Goal: Navigation & Orientation: Find specific page/section

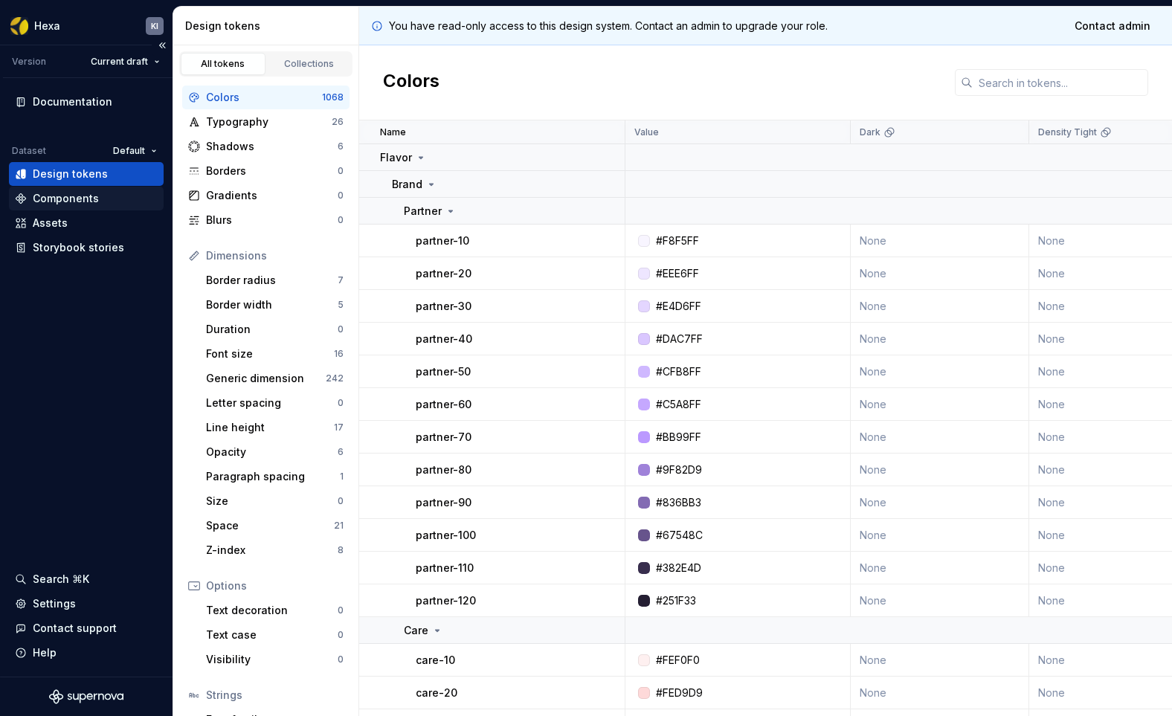
click at [68, 200] on div "Components" at bounding box center [66, 198] width 66 height 15
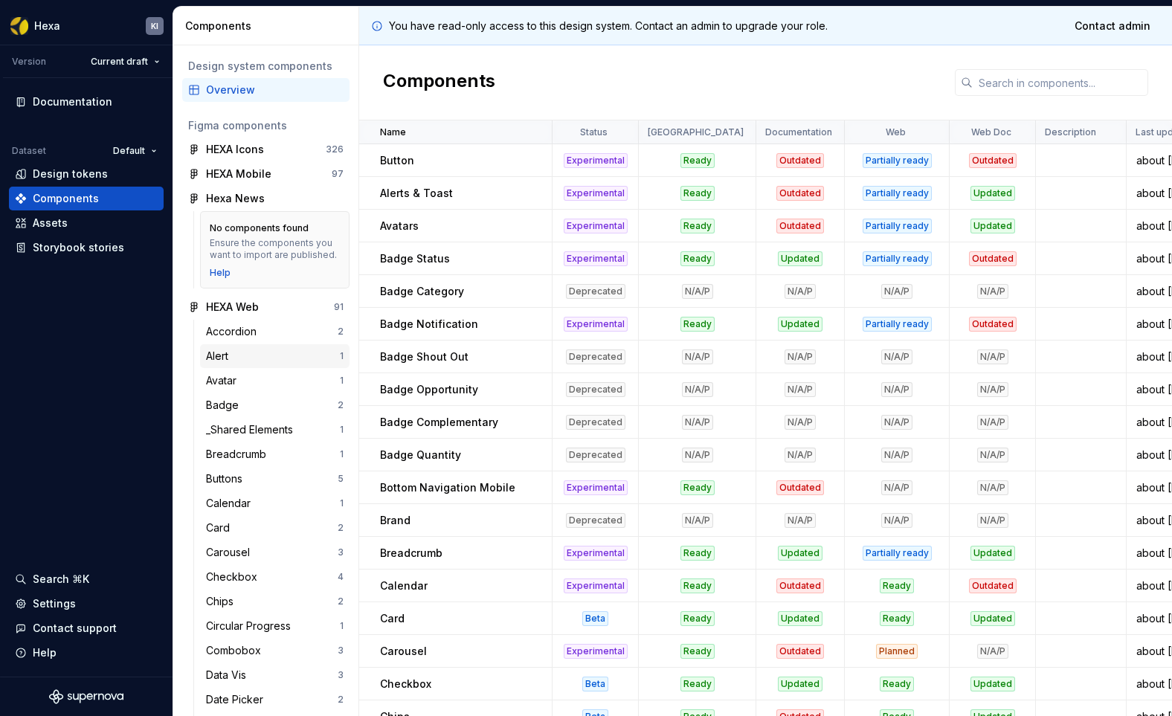
click at [216, 364] on div "Alert" at bounding box center [220, 356] width 28 height 15
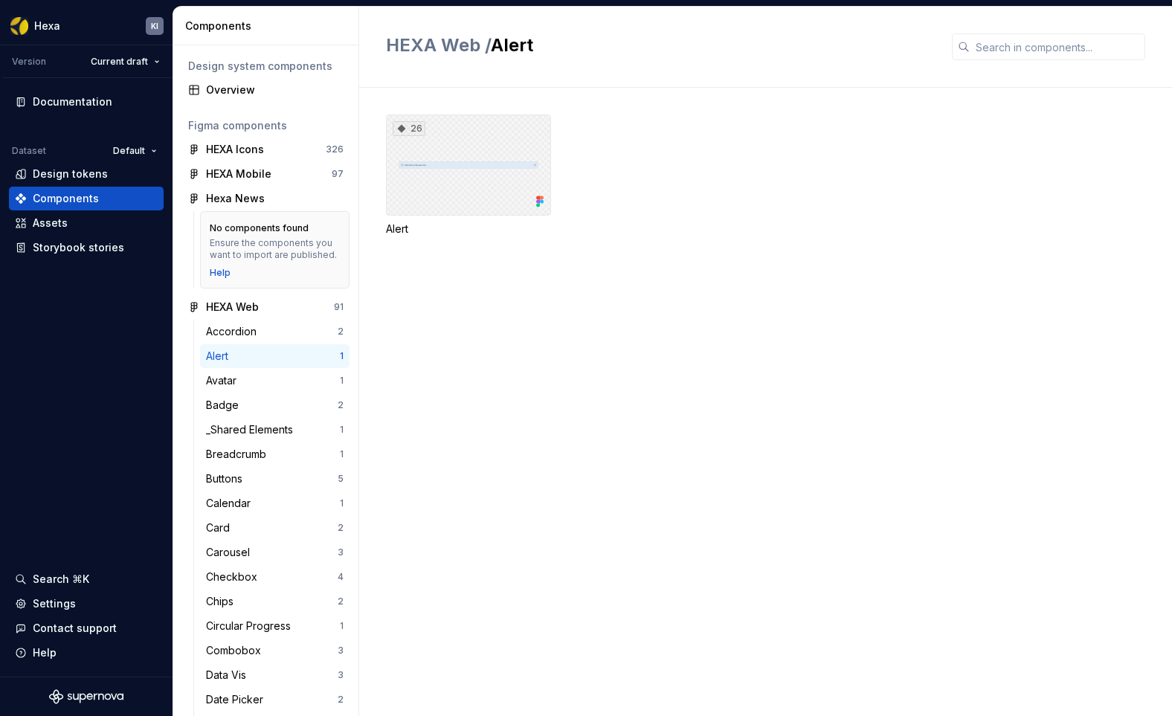
click at [486, 169] on div "26" at bounding box center [468, 164] width 165 height 101
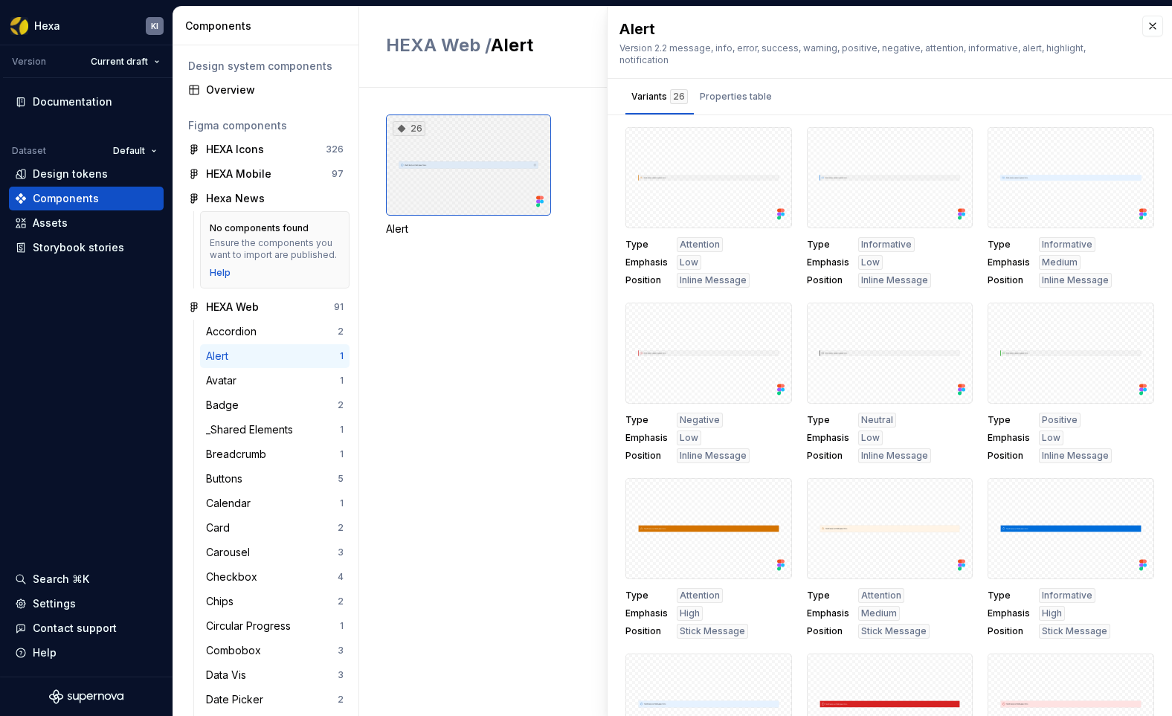
click at [465, 182] on div "26" at bounding box center [468, 164] width 165 height 101
click at [1028, 195] on div at bounding box center [1070, 177] width 167 height 101
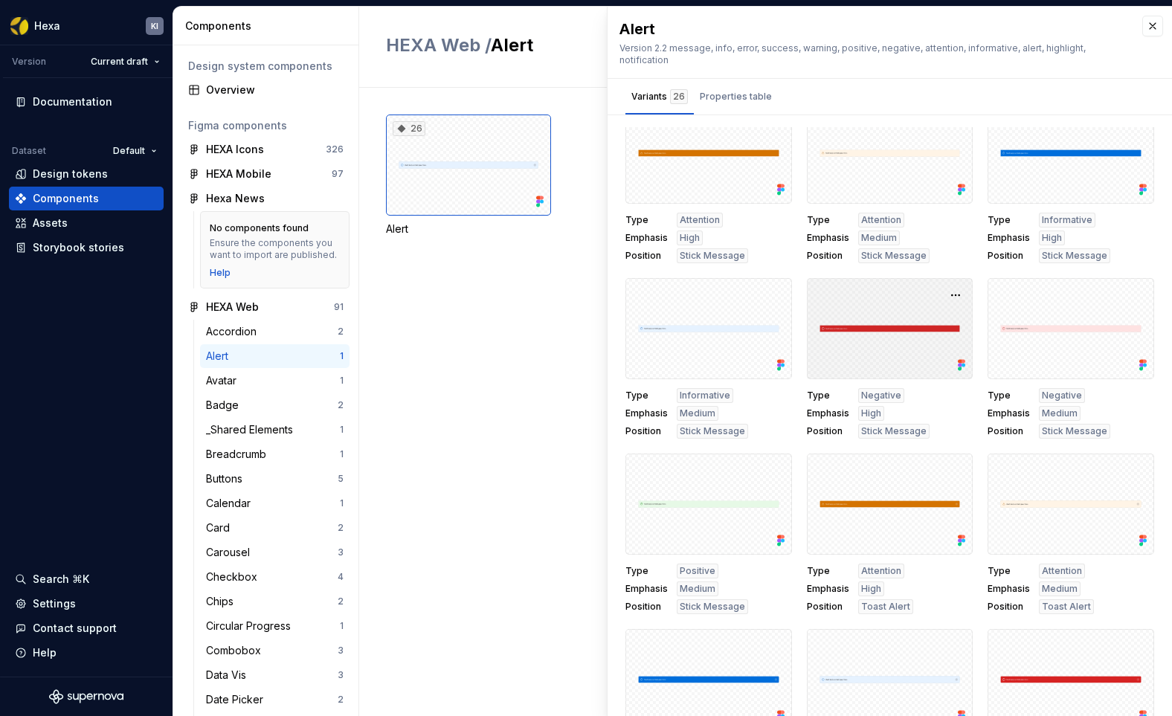
scroll to position [377, 0]
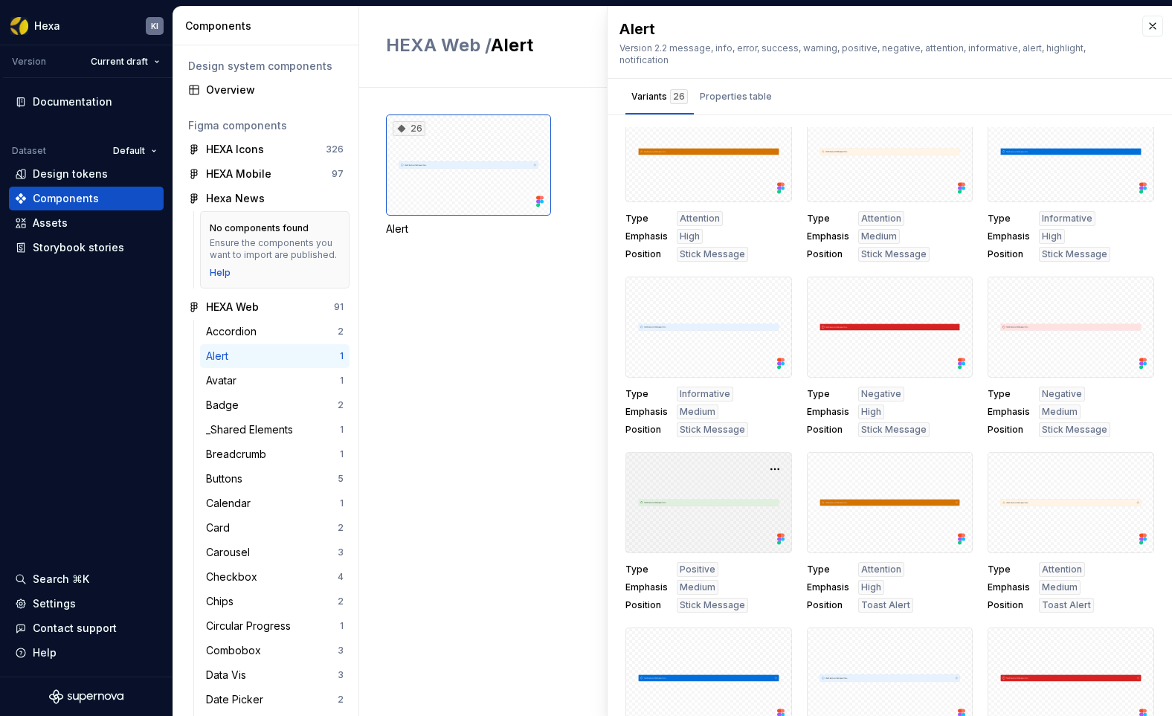
click at [676, 496] on div at bounding box center [708, 502] width 167 height 101
